Goal: Task Accomplishment & Management: Use online tool/utility

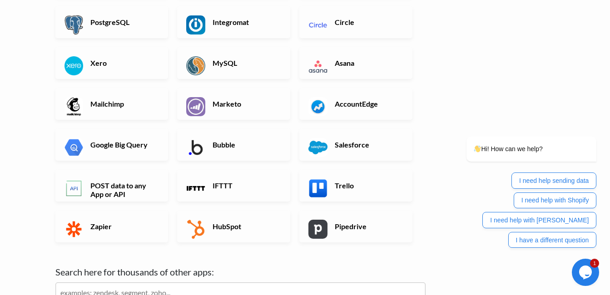
scroll to position [285, 0]
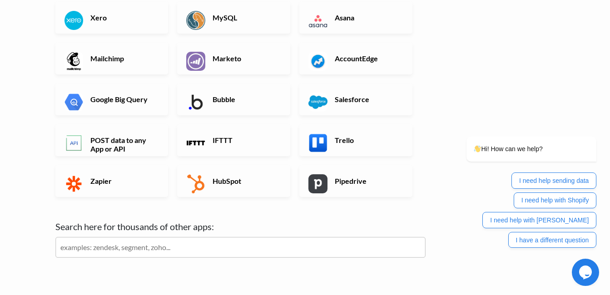
click at [246, 248] on input "text" at bounding box center [240, 247] width 370 height 21
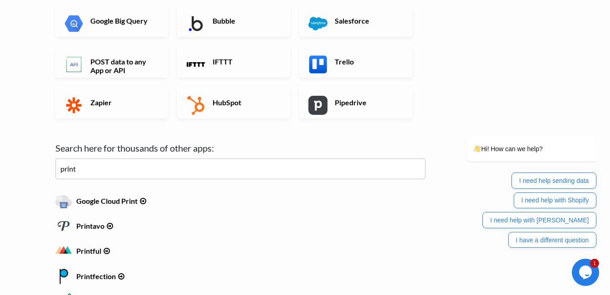
scroll to position [375, 0]
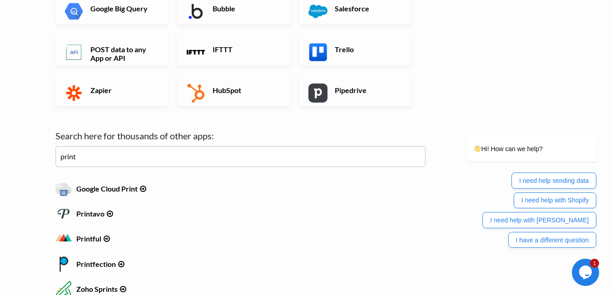
drag, startPoint x: 80, startPoint y: 154, endPoint x: 54, endPoint y: 159, distance: 25.9
click at [54, 159] on div "← back Thanks for signing up! Set up your Import Flow and Upload Page in 1 minu…" at bounding box center [240, 10] width 389 height 716
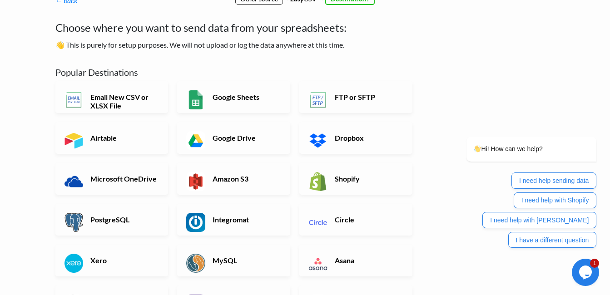
scroll to position [0, 0]
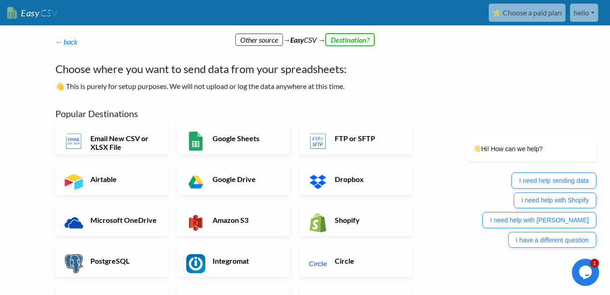
type input "jet"
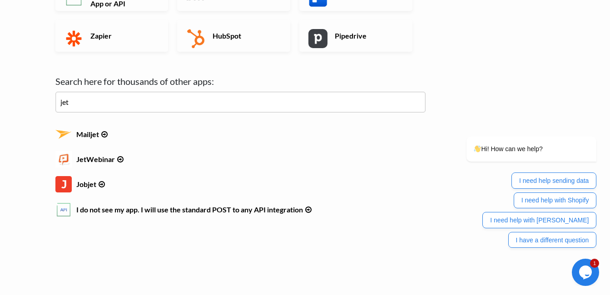
scroll to position [430, 0]
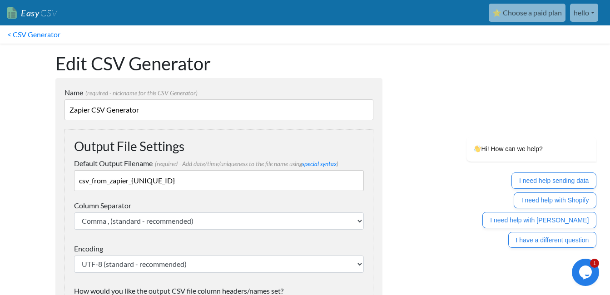
click at [580, 14] on link "hello" at bounding box center [584, 13] width 28 height 18
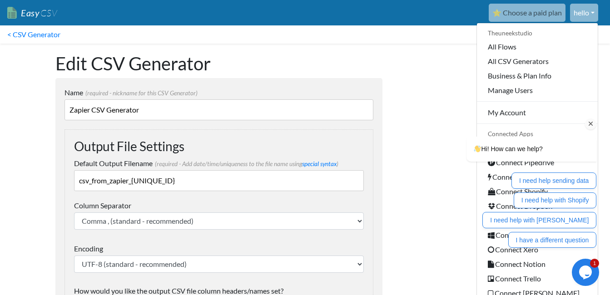
click at [520, 62] on div "Hi! How can we help? I need help sending data I need help with Shopify I need h…" at bounding box center [520, 153] width 164 height 200
click at [497, 61] on div "Hi! How can we help? I need help sending data I need help with Shopify I need h…" at bounding box center [520, 153] width 164 height 200
